Goal: Task Accomplishment & Management: Use online tool/utility

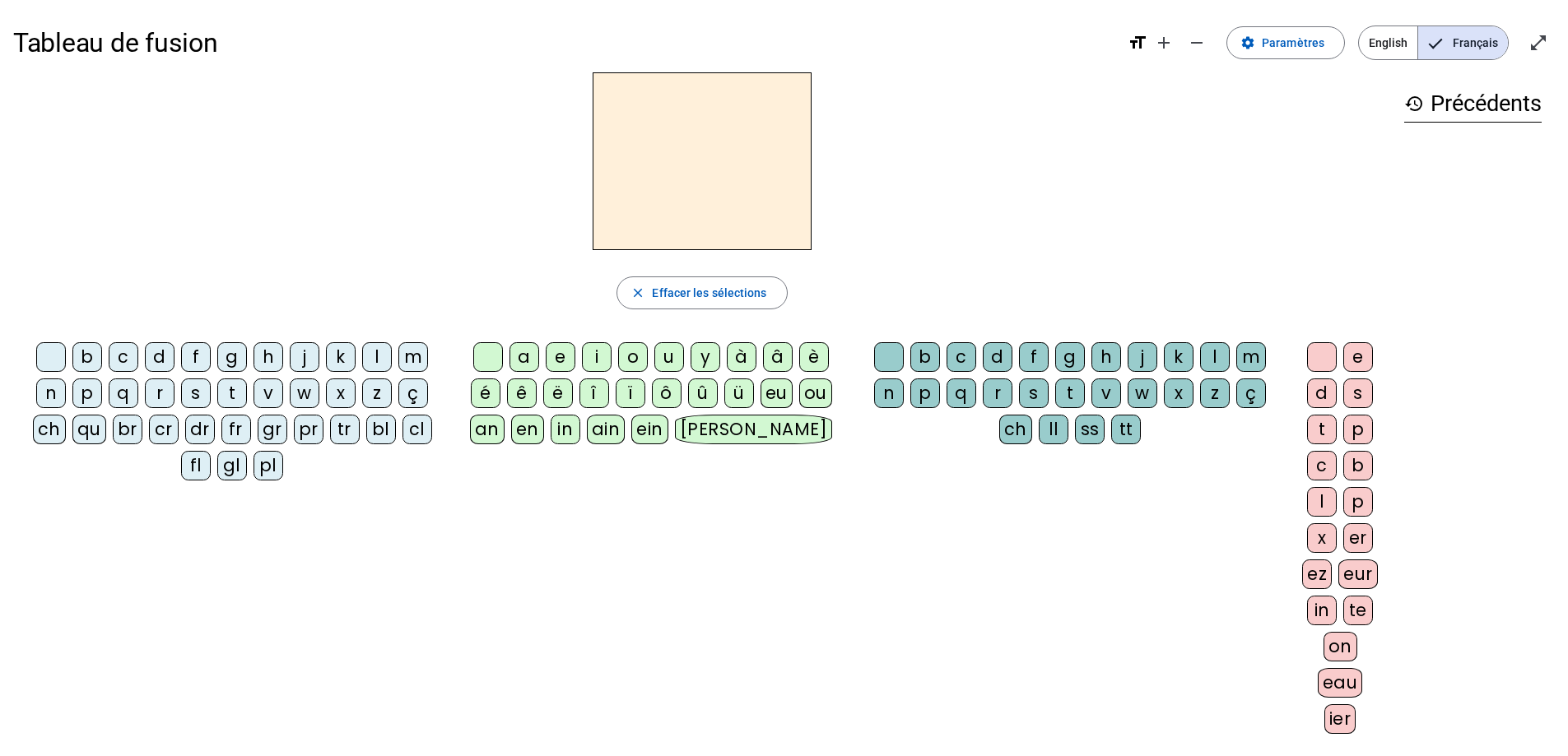
click at [89, 390] on div "p" at bounding box center [87, 393] width 29 height 29
click at [1342, 679] on div "eau" at bounding box center [1340, 683] width 45 height 29
click at [88, 357] on div "b" at bounding box center [87, 357] width 29 height 29
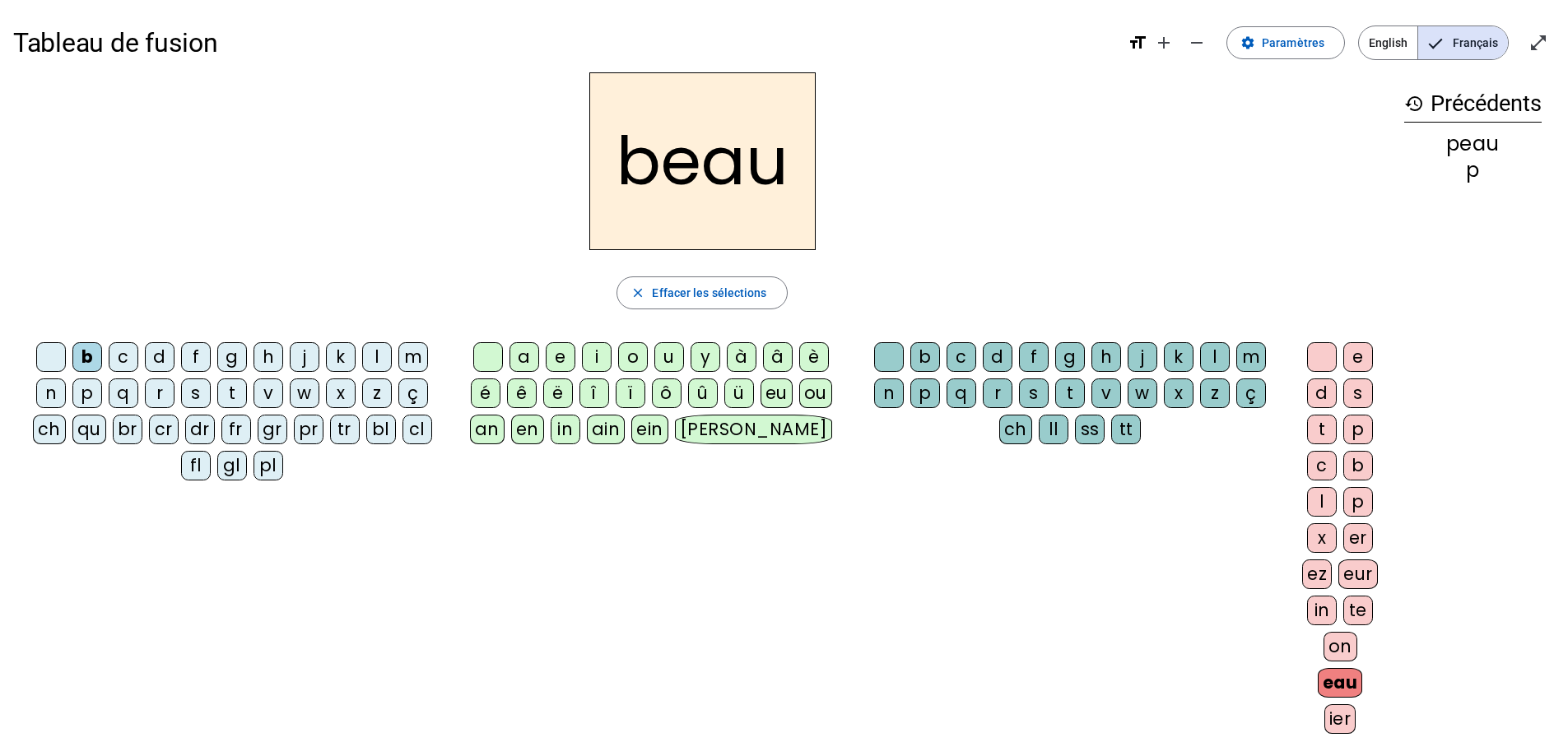
click at [200, 390] on div "s" at bounding box center [195, 393] width 29 height 29
click at [278, 398] on div "v" at bounding box center [268, 393] width 29 height 29
click at [640, 359] on div "o" at bounding box center [633, 357] width 29 height 29
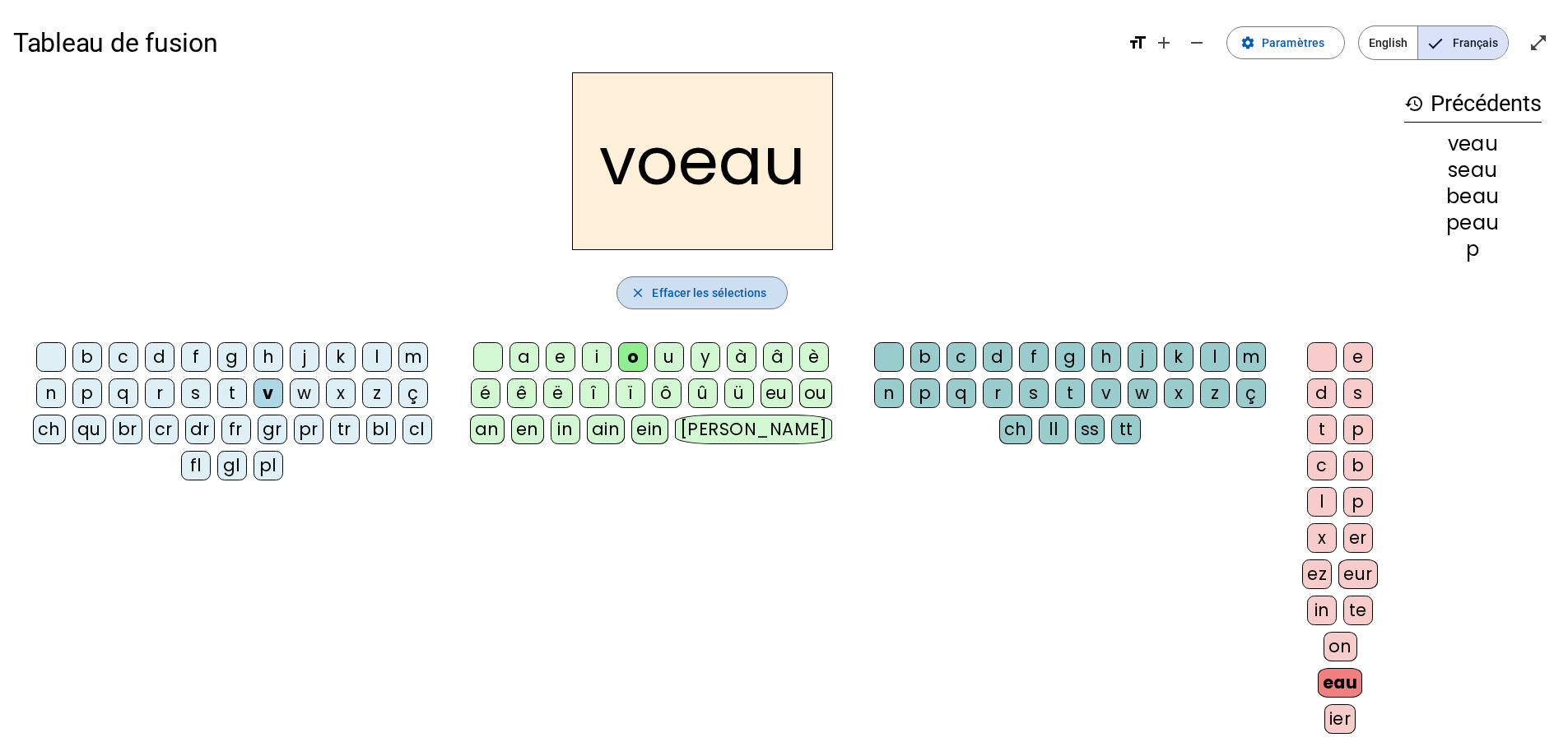
click at [666, 291] on span "Effacer les sélections" at bounding box center [709, 293] width 114 height 20
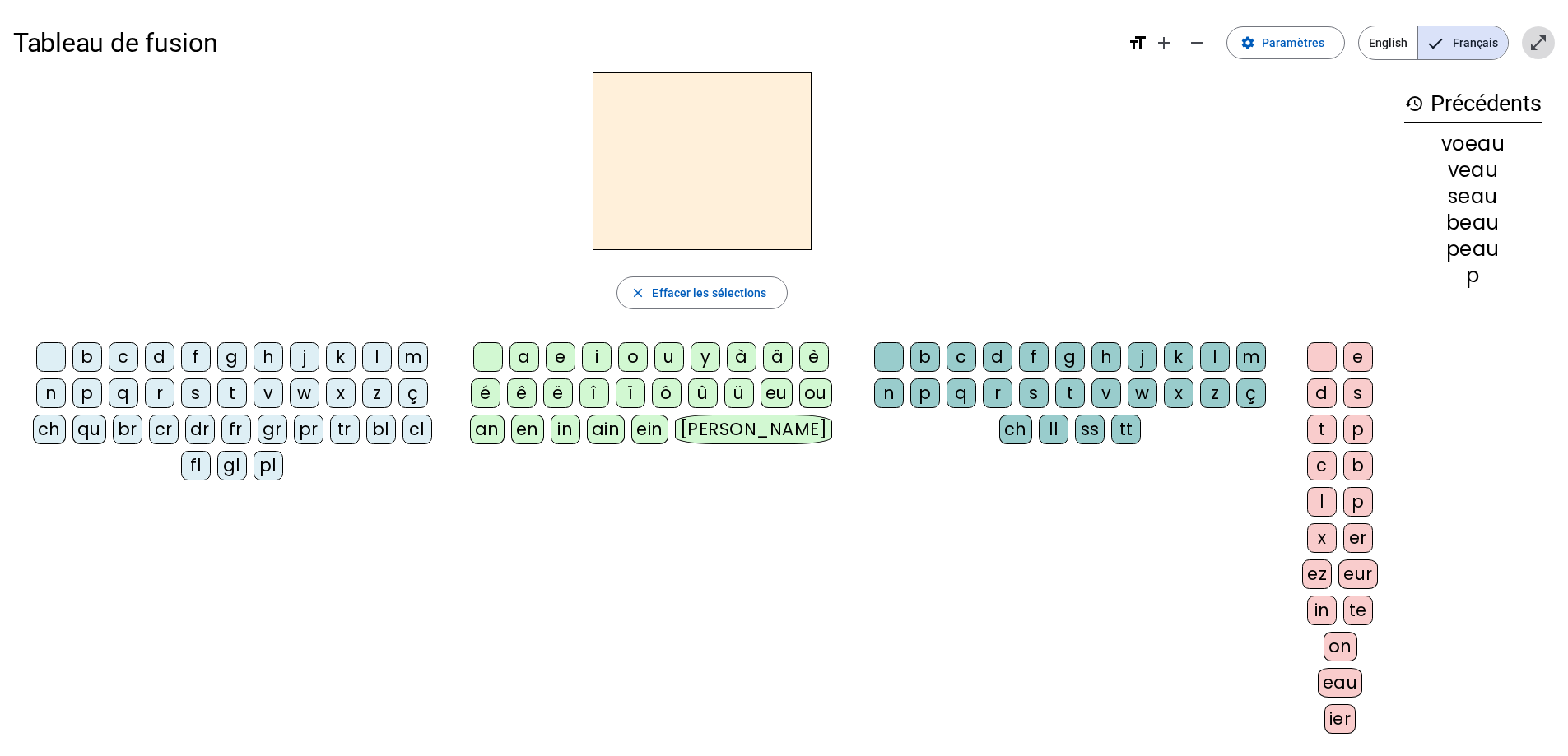
click at [1534, 48] on mat-icon "open_in_full" at bounding box center [1538, 42] width 20 height 20
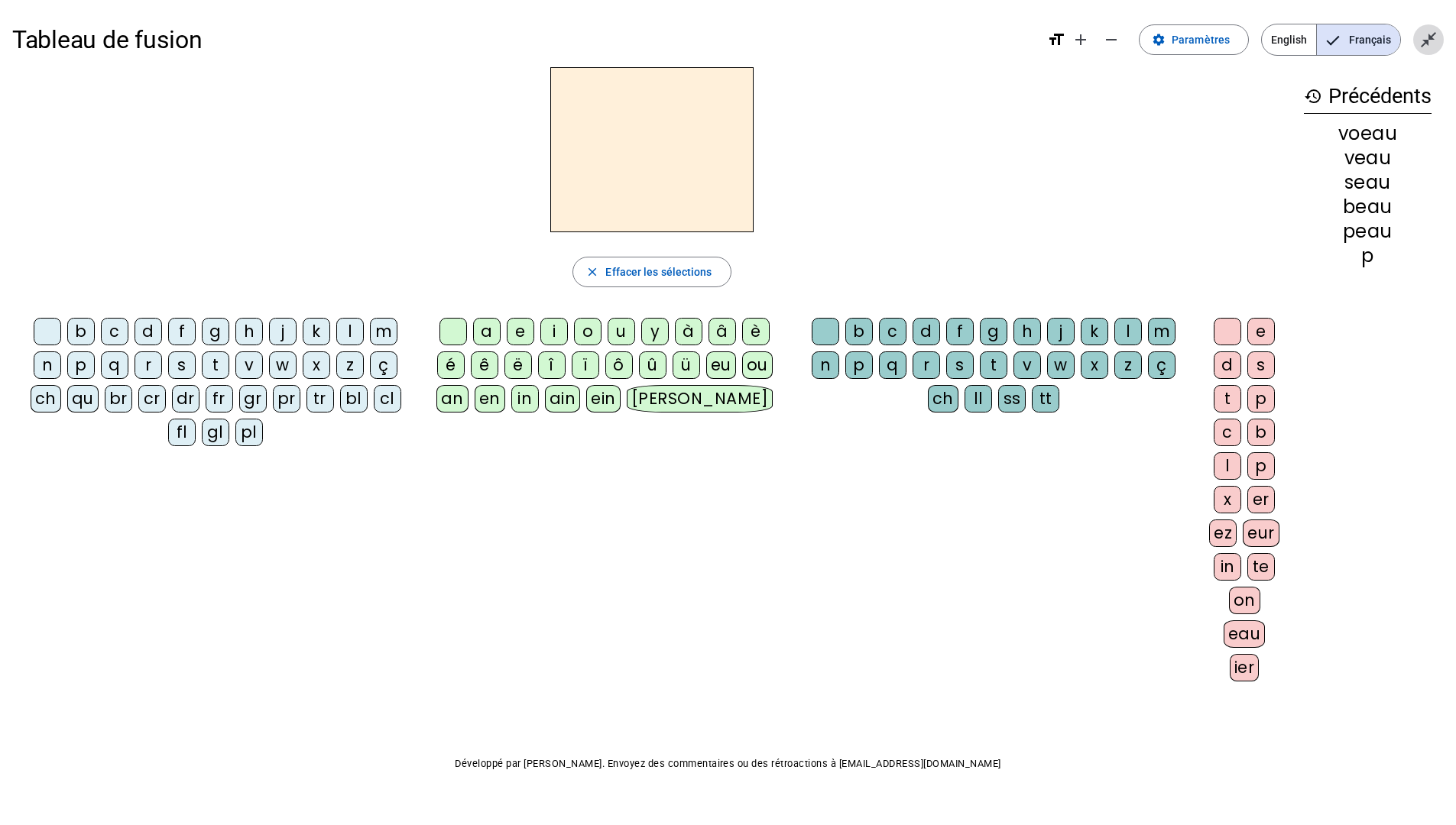
click at [1421, 43] on mat-icon "close_fullscreen" at bounding box center [1428, 39] width 18 height 18
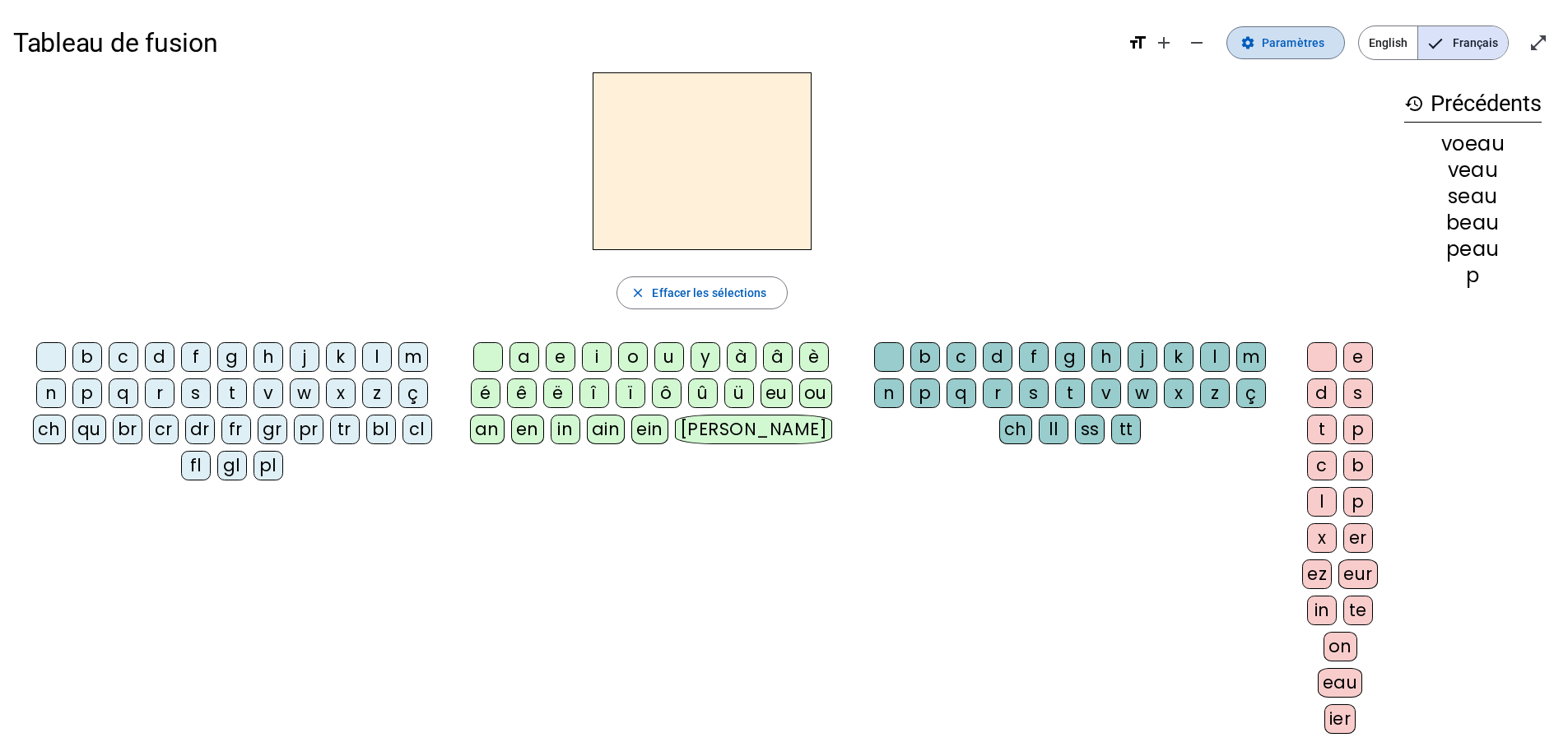
click at [1293, 48] on span "Paramètres" at bounding box center [1293, 42] width 62 height 20
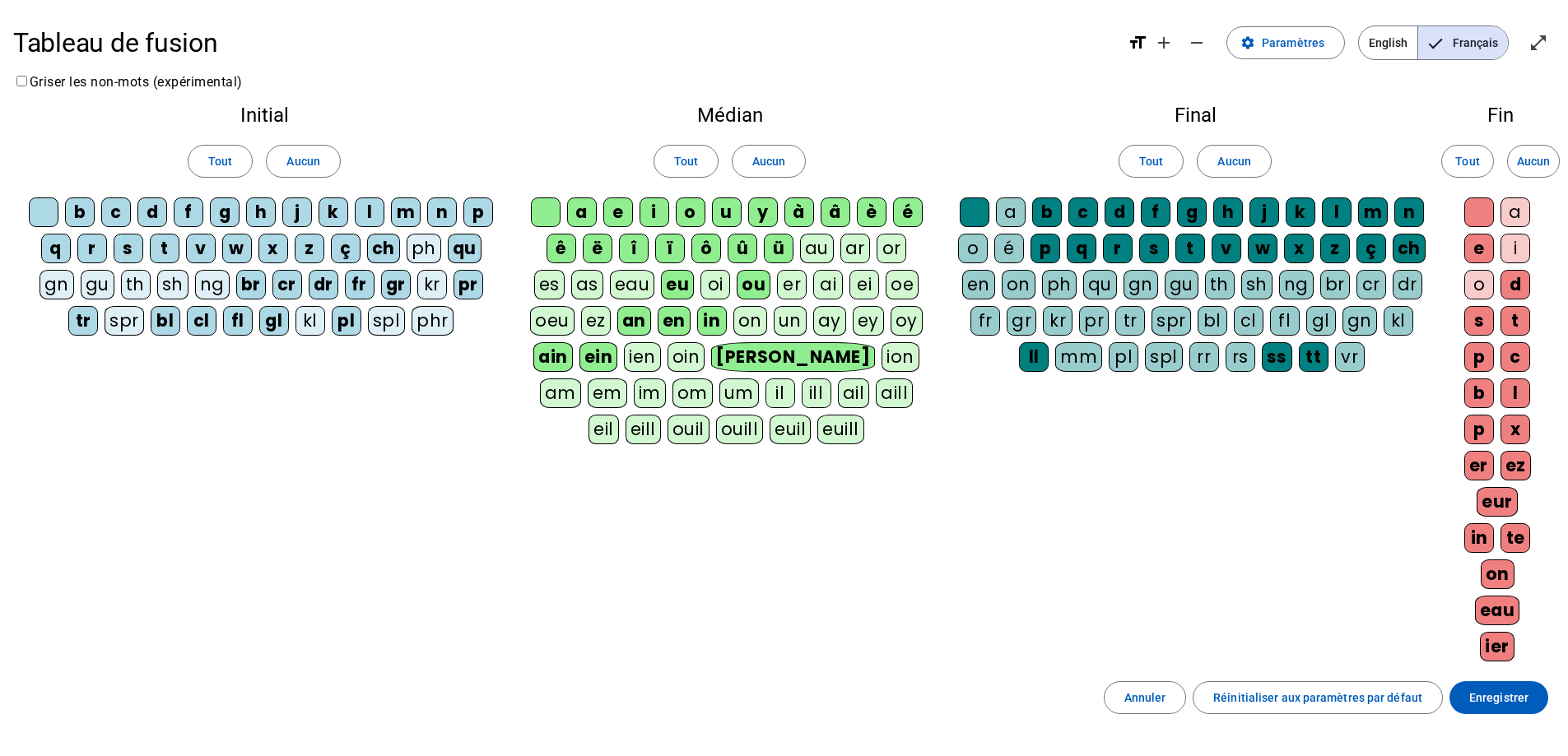
click at [822, 256] on div "au" at bounding box center [816, 248] width 34 height 29
click at [638, 286] on div "eau" at bounding box center [633, 284] width 45 height 29
click at [716, 289] on div "oi" at bounding box center [715, 284] width 29 height 29
click at [789, 289] on div "er" at bounding box center [792, 284] width 29 height 29
click at [815, 289] on div "ai" at bounding box center [828, 284] width 29 height 29
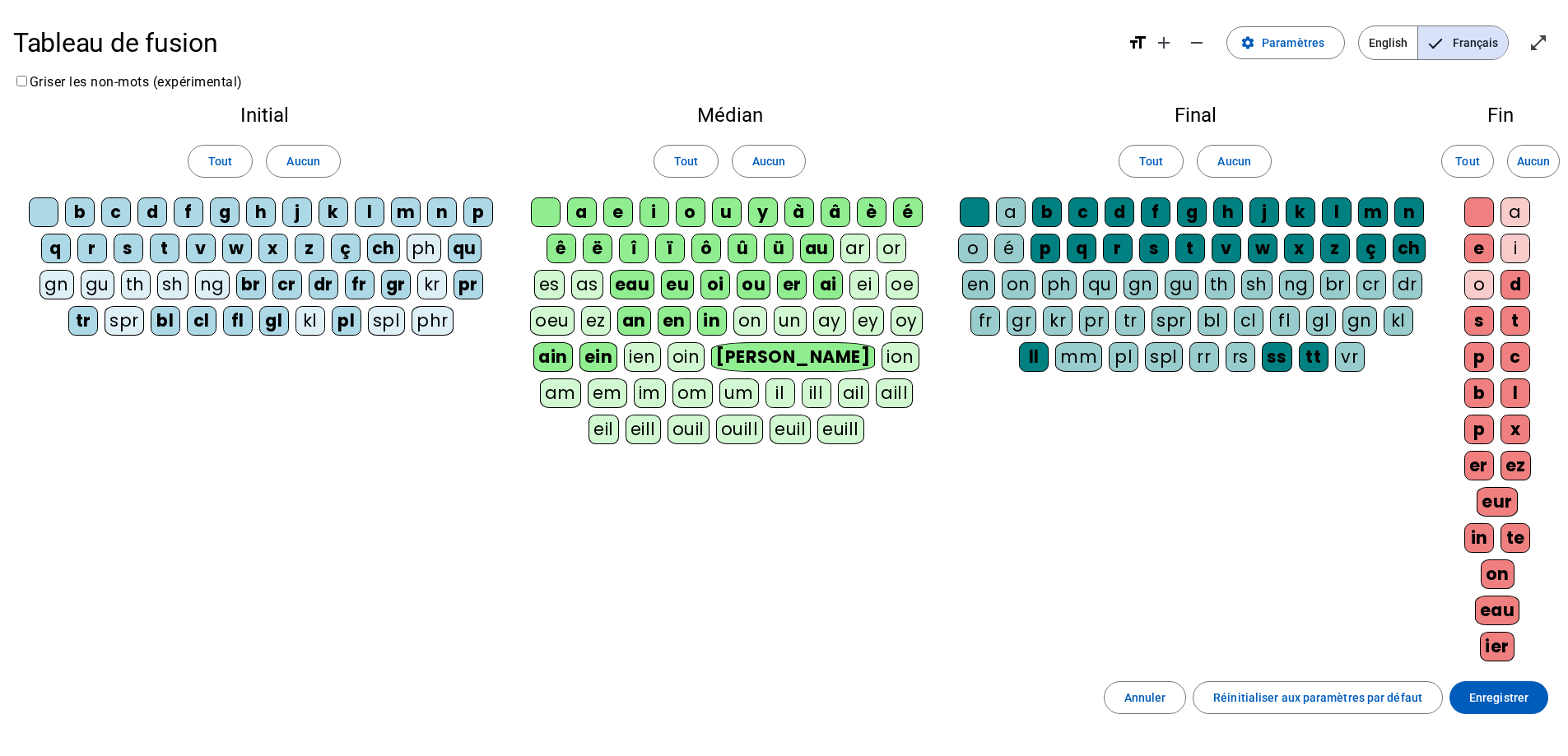
click at [858, 287] on div "ei" at bounding box center [864, 284] width 29 height 29
click at [754, 326] on div "on" at bounding box center [749, 321] width 34 height 29
click at [795, 327] on div "un" at bounding box center [790, 321] width 33 height 29
click at [1484, 689] on span "Enregistrer" at bounding box center [1499, 697] width 60 height 20
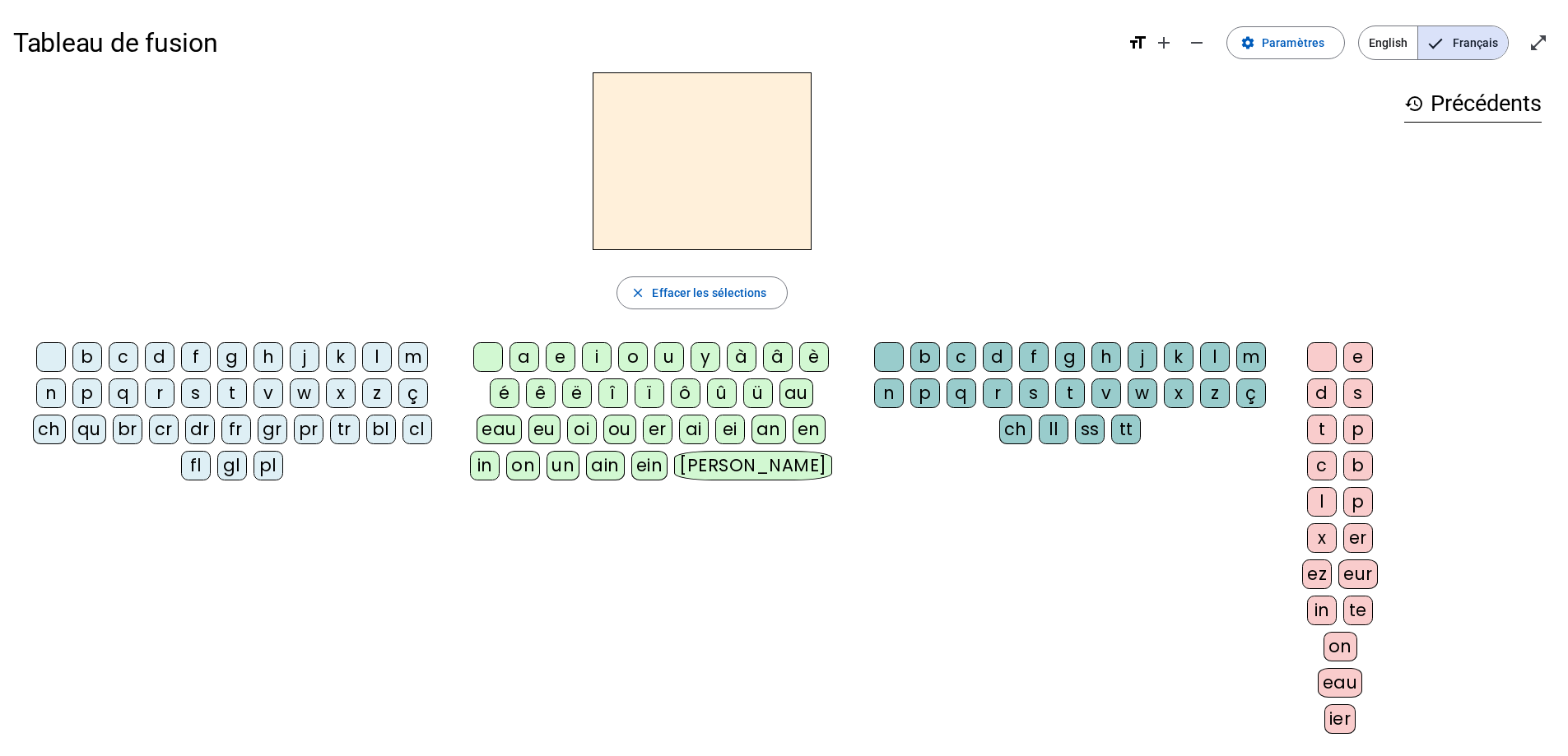
click at [937, 499] on div "b c d f g h j k l m n p q r s t v w x z ç ch qu br cr dr fr gr pr tr bl cl fl g…" at bounding box center [702, 541] width 1378 height 411
click at [793, 395] on div "au" at bounding box center [796, 393] width 34 height 29
click at [273, 359] on div "h" at bounding box center [268, 357] width 29 height 29
click at [1066, 383] on div "t" at bounding box center [1070, 393] width 29 height 29
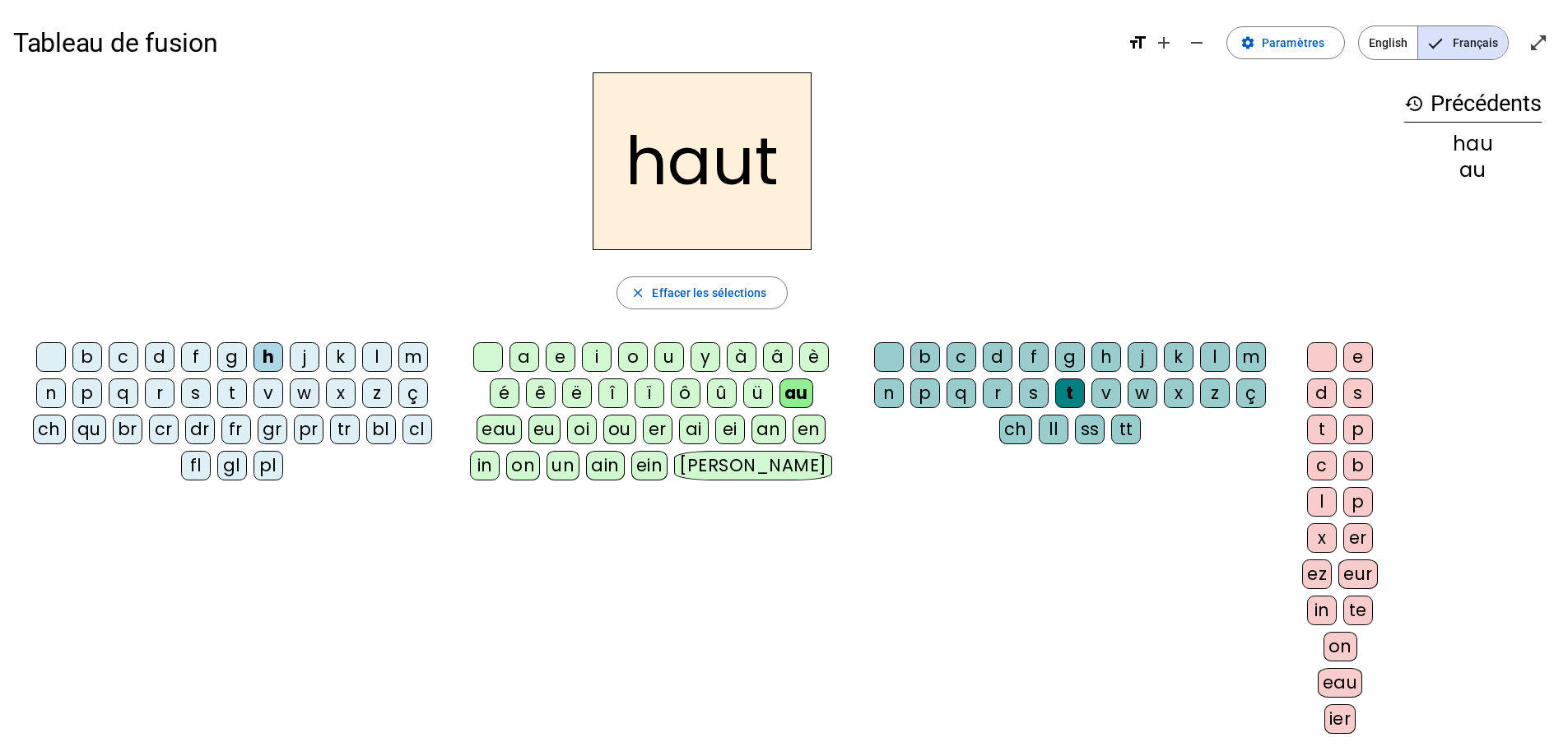
click at [190, 361] on div "f" at bounding box center [195, 357] width 29 height 29
click at [265, 403] on div "v" at bounding box center [268, 393] width 29 height 29
click at [195, 357] on div "f" at bounding box center [195, 357] width 29 height 29
click at [1176, 394] on div "x" at bounding box center [1178, 393] width 29 height 29
